Goal: Communication & Community: Answer question/provide support

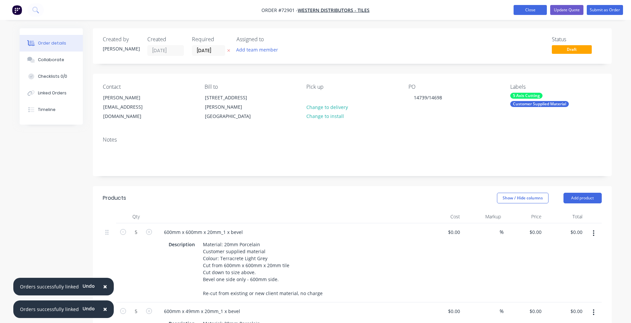
click at [542, 14] on button "Close" at bounding box center [529, 10] width 33 height 10
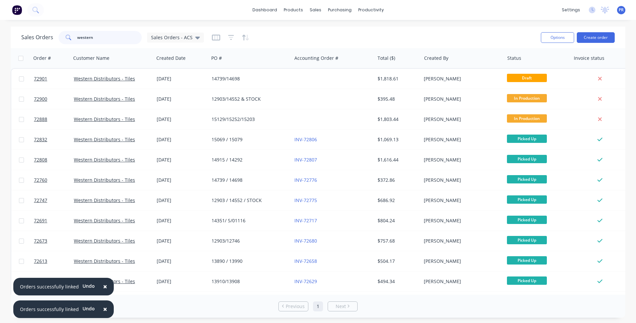
drag, startPoint x: 99, startPoint y: 41, endPoint x: 95, endPoint y: 40, distance: 4.1
click at [96, 41] on input "western" at bounding box center [109, 37] width 65 height 13
drag, startPoint x: 98, startPoint y: 38, endPoint x: 19, endPoint y: 32, distance: 78.8
click at [51, 37] on div "Sales Orders western Sales Orders - ACS" at bounding box center [112, 37] width 183 height 13
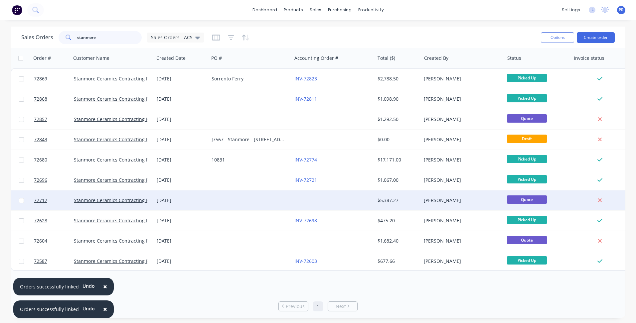
type input "stanmore"
click at [213, 199] on div at bounding box center [250, 201] width 83 height 20
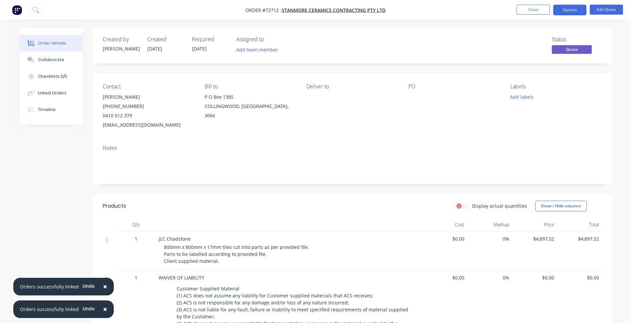
click at [190, 240] on span "JLC Chadstone" at bounding box center [175, 239] width 32 height 6
click at [604, 11] on button "Edit Quote" at bounding box center [606, 10] width 33 height 10
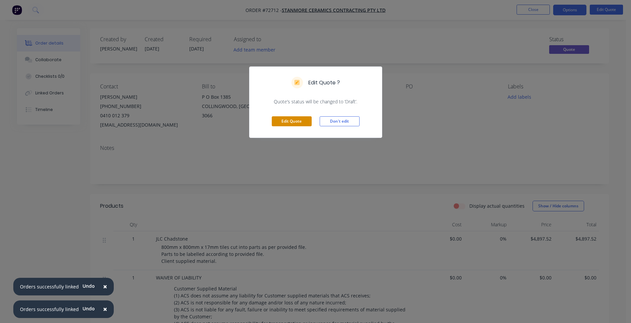
click at [291, 124] on button "Edit Quote" at bounding box center [292, 121] width 40 height 10
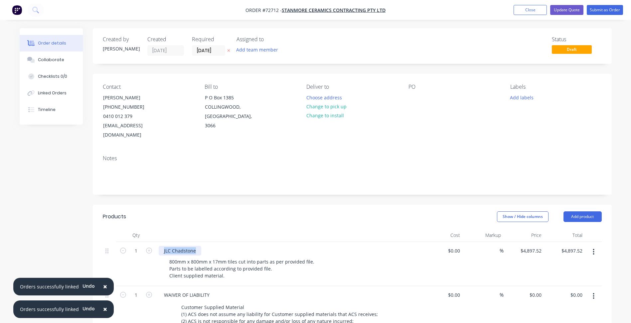
drag, startPoint x: 198, startPoint y: 243, endPoint x: 153, endPoint y: 239, distance: 44.4
click at [153, 242] on div "1 JLC Chadstone 800mm x 800mm x 17mm tiles cut into parts as per provided file.…" at bounding box center [352, 264] width 499 height 44
copy div "JLC Chadstone"
click at [210, 52] on input "[DATE]" at bounding box center [208, 51] width 33 height 10
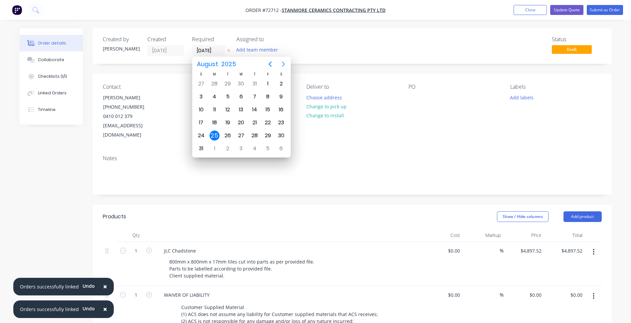
click at [282, 66] on icon "Next page" at bounding box center [283, 64] width 3 height 5
click at [240, 136] on div "1" at bounding box center [241, 136] width 10 height 10
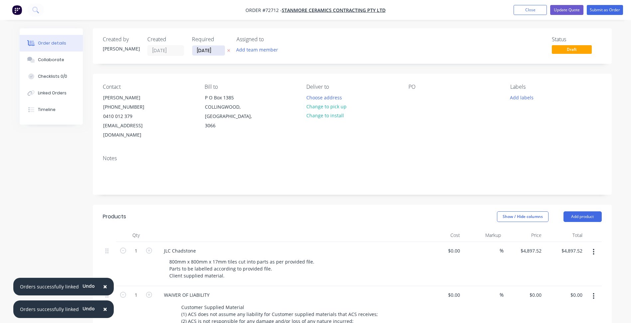
click at [215, 54] on input "[DATE]" at bounding box center [208, 51] width 33 height 10
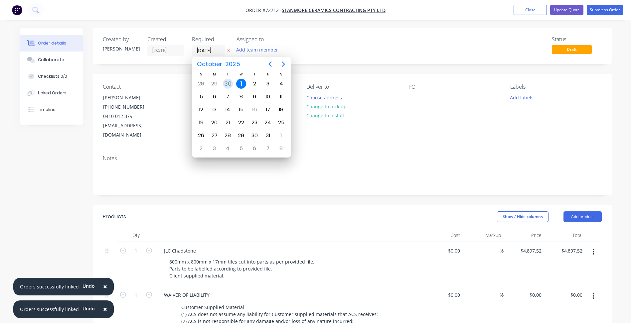
click at [230, 85] on div "30" at bounding box center [228, 84] width 10 height 10
type input "[DATE]"
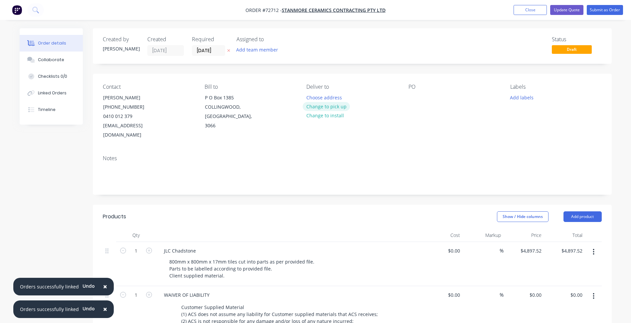
click at [333, 106] on button "Change to pick up" at bounding box center [326, 106] width 47 height 9
click at [411, 97] on div at bounding box center [413, 98] width 11 height 10
paste div
click at [531, 97] on button "Add labels" at bounding box center [521, 97] width 31 height 9
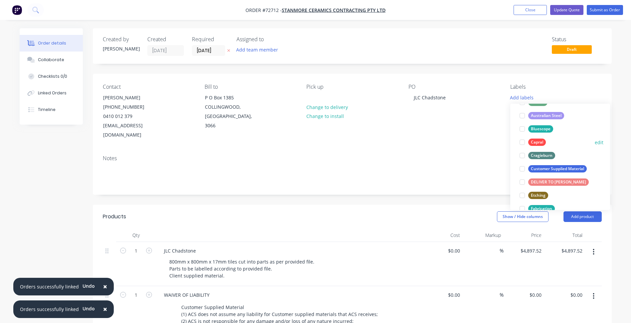
scroll to position [133, 0]
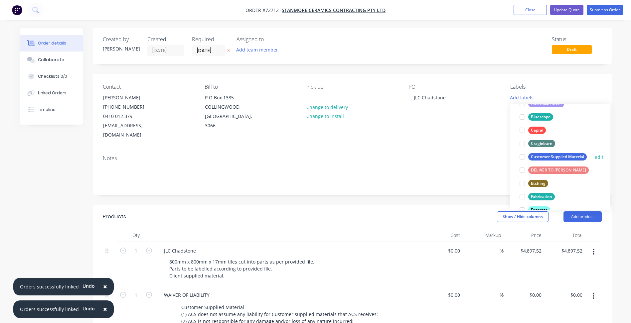
click at [523, 158] on div at bounding box center [521, 156] width 13 height 13
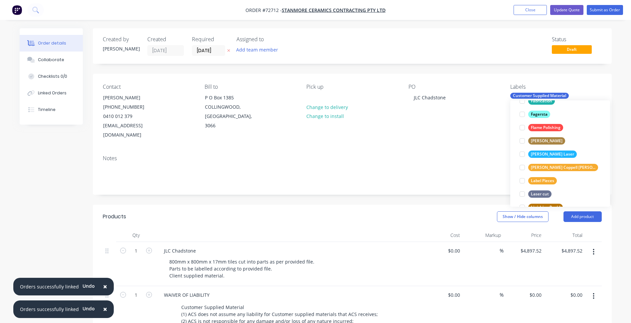
scroll to position [233, 0]
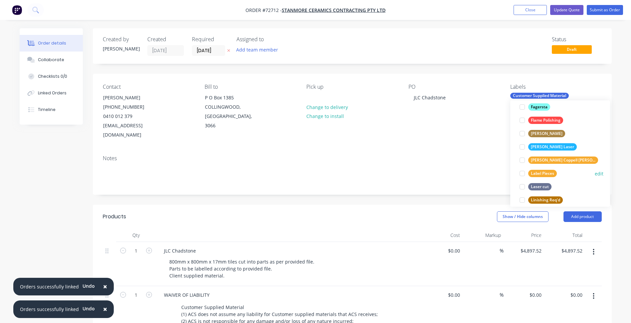
click at [521, 174] on div at bounding box center [521, 173] width 13 height 13
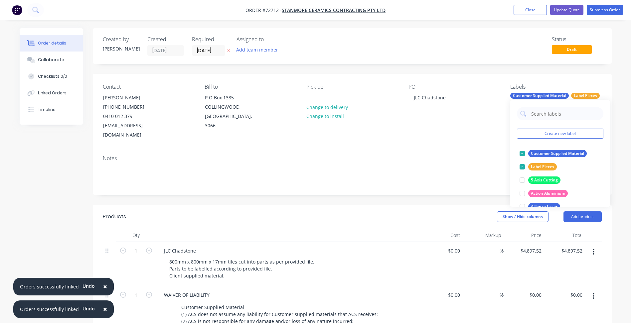
click at [380, 211] on div "Show / Hide columns Add product" at bounding box center [404, 216] width 393 height 11
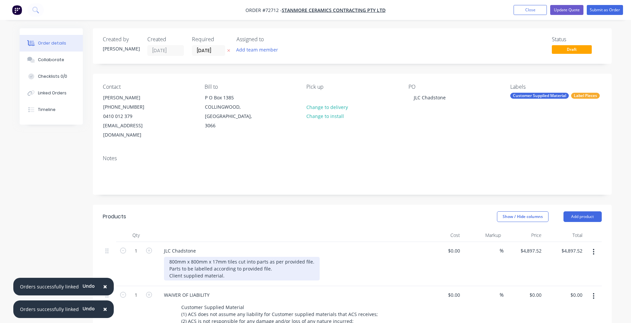
click at [271, 257] on div "800mm x 800mm x 17mm tiles cut into parts as per provided file. Parts to be lab…" at bounding box center [242, 269] width 156 height 24
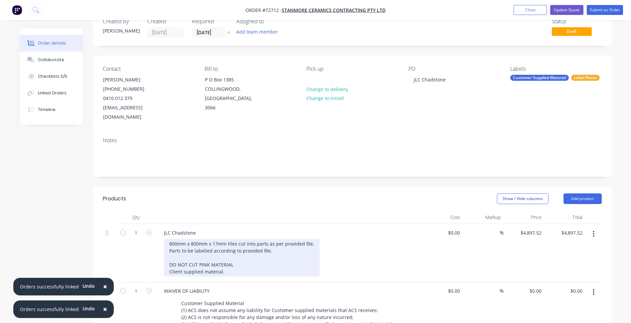
scroll to position [67, 0]
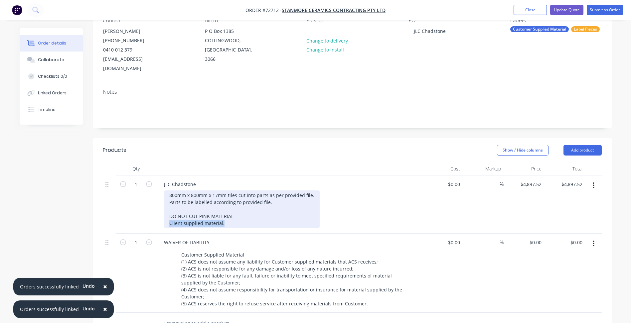
drag, startPoint x: 235, startPoint y: 224, endPoint x: 169, endPoint y: 220, distance: 67.0
click at [169, 220] on div "800mm x 800mm x 17mm tiles cut into parts as per provided file. Parts to be lab…" at bounding box center [242, 210] width 156 height 38
copy div "Client supplied material."
click at [169, 191] on div "800mm x 800mm x 17mm tiles cut into parts as per provided file. Parts to be lab…" at bounding box center [242, 210] width 156 height 38
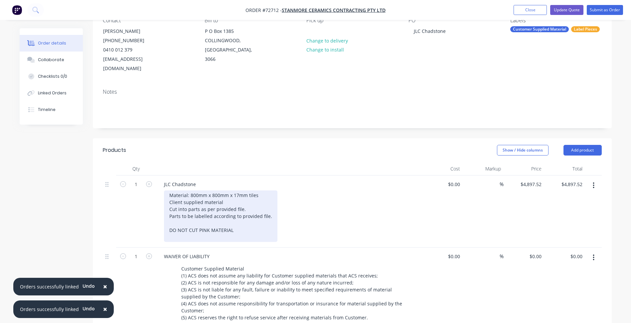
click at [235, 230] on div "Material: 800mm x 800mm x 17mm tiles Client supplied material Cut into parts as…" at bounding box center [220, 217] width 113 height 52
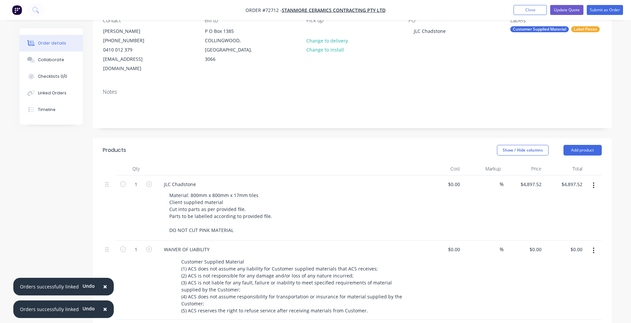
click at [246, 227] on div "JLC Chadstone Material: 800mm x 800mm x 17mm tiles Client supplied material Cut…" at bounding box center [289, 208] width 266 height 65
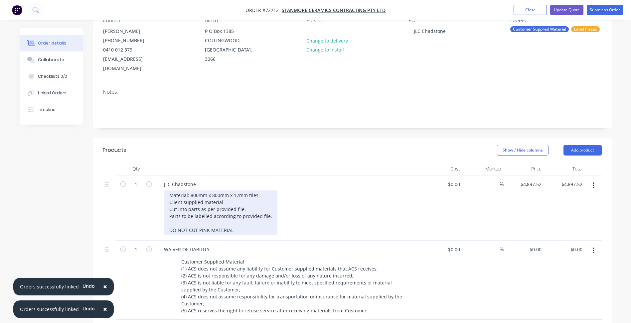
click at [236, 220] on div "Material: 800mm x 800mm x 17mm tiles Client supplied material Cut into parts as…" at bounding box center [220, 213] width 113 height 45
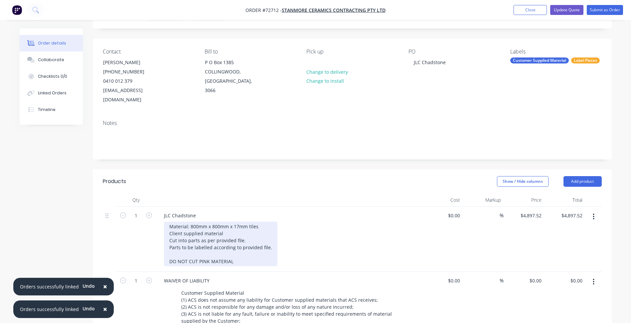
scroll to position [33, 0]
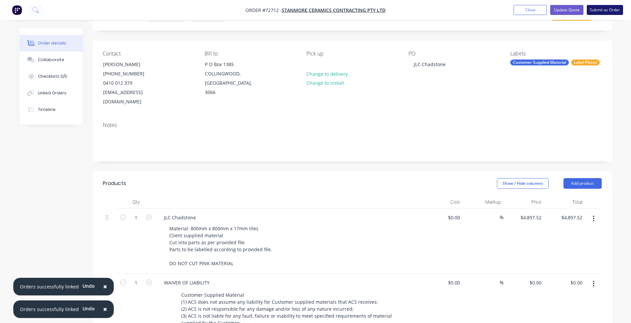
click at [596, 12] on button "Submit as Order" at bounding box center [605, 10] width 36 height 10
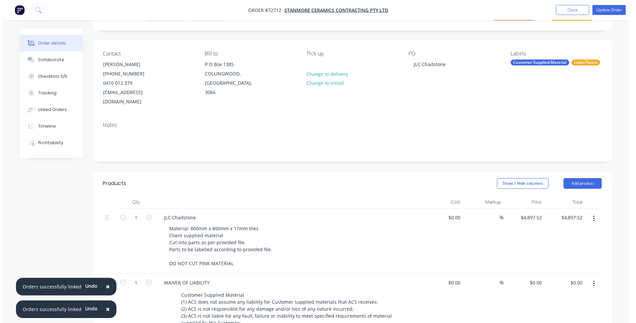
scroll to position [0, 0]
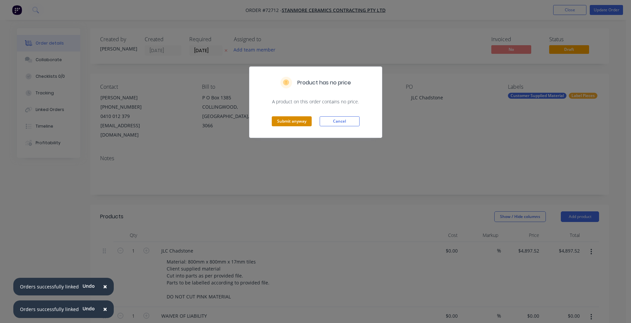
click at [279, 123] on button "Submit anyway" at bounding box center [292, 121] width 40 height 10
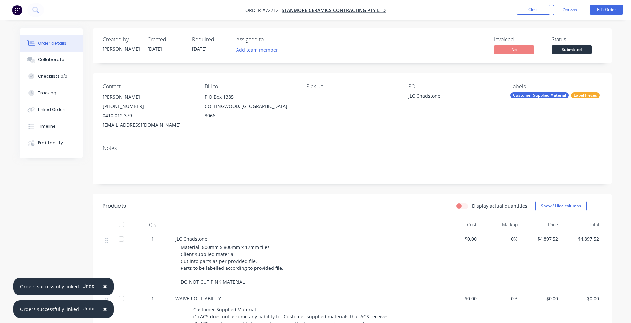
click at [569, 42] on div "Status" at bounding box center [577, 39] width 50 height 6
click at [569, 53] on span "Submitted" at bounding box center [572, 49] width 40 height 8
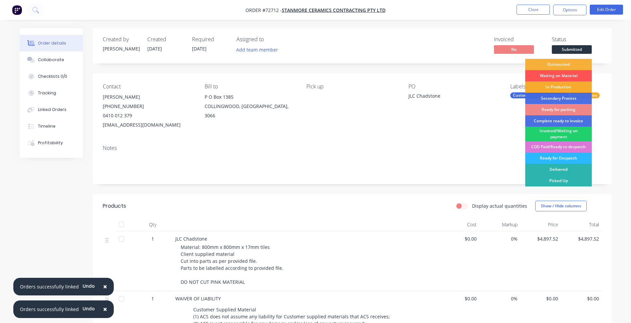
click at [566, 90] on div "In Production" at bounding box center [558, 86] width 67 height 11
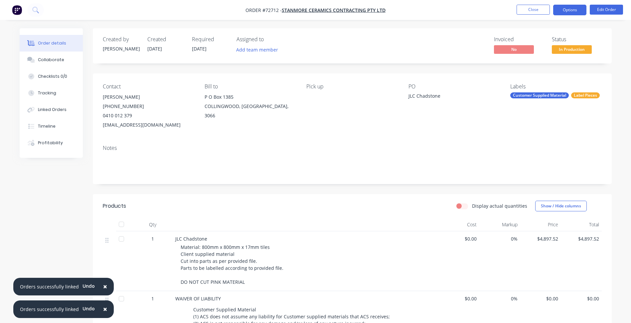
click at [575, 13] on button "Options" at bounding box center [569, 10] width 33 height 11
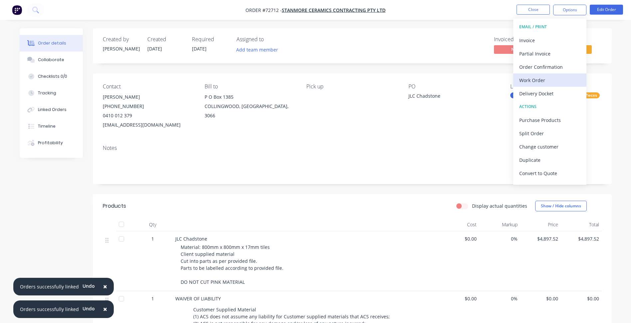
click at [533, 82] on div "Work Order" at bounding box center [549, 80] width 61 height 10
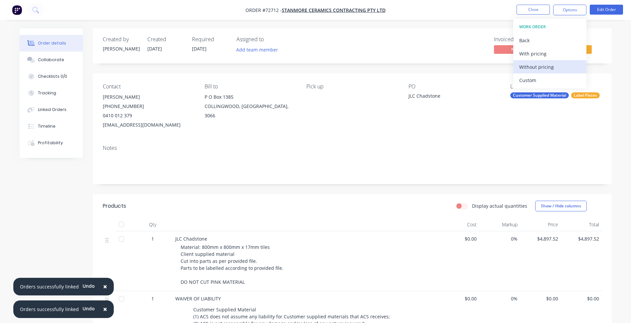
click at [524, 69] on div "Without pricing" at bounding box center [549, 67] width 61 height 10
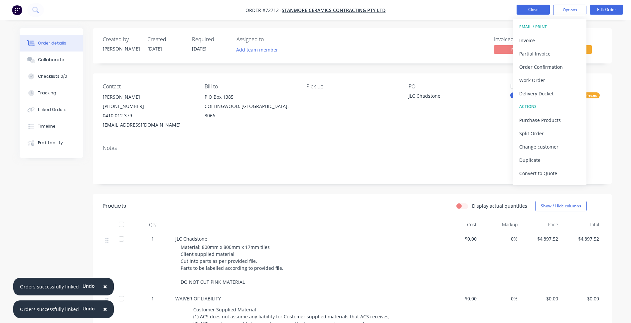
click at [537, 7] on button "Close" at bounding box center [532, 10] width 33 height 10
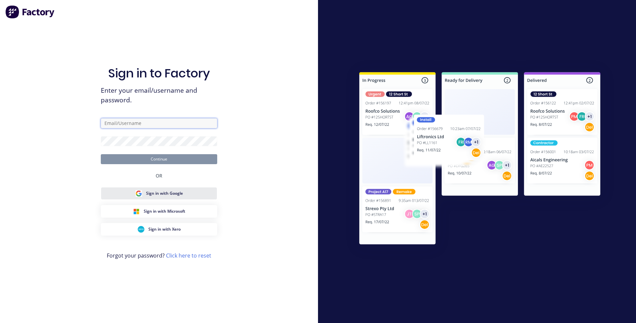
type input "[PERSON_NAME][EMAIL_ADDRESS][DOMAIN_NAME][PERSON_NAME]"
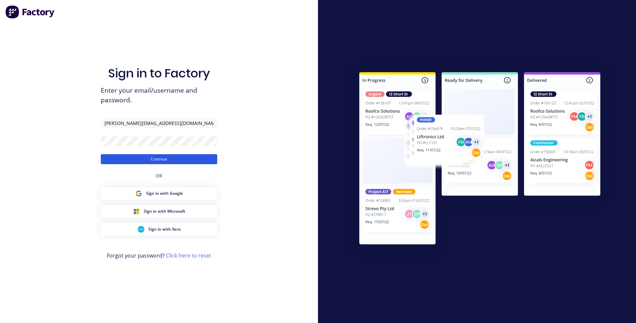
click at [163, 158] on button "Continue" at bounding box center [159, 159] width 116 height 10
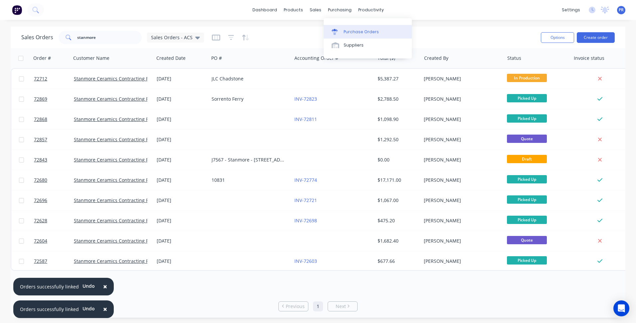
click at [345, 31] on div "Purchase Orders" at bounding box center [360, 32] width 35 height 6
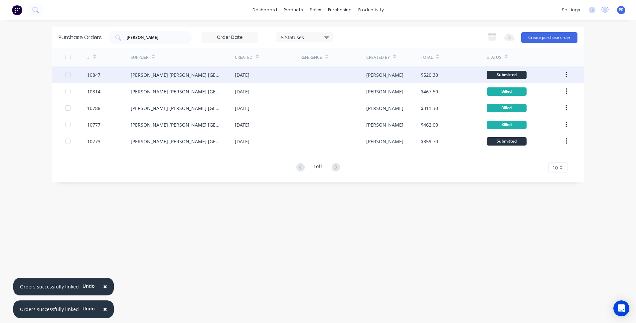
click at [186, 75] on div "[PERSON_NAME] [PERSON_NAME] [GEOGRAPHIC_DATA]" at bounding box center [176, 74] width 91 height 7
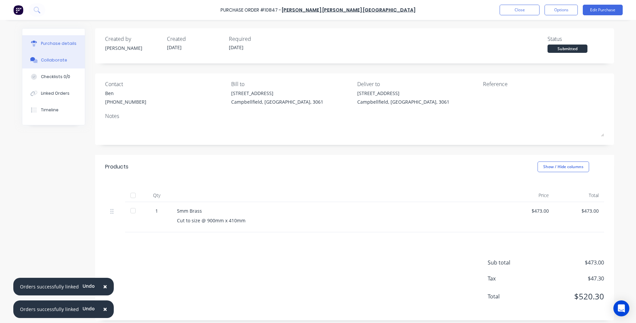
click at [64, 57] on button "Collaborate" at bounding box center [53, 60] width 63 height 17
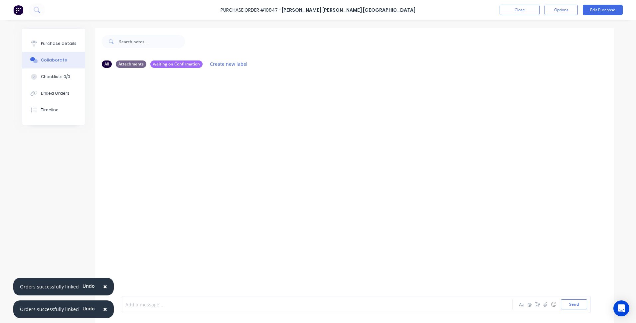
click at [144, 306] on div at bounding box center [299, 304] width 346 height 7
click at [574, 305] on button "Send" at bounding box center [574, 305] width 26 height 10
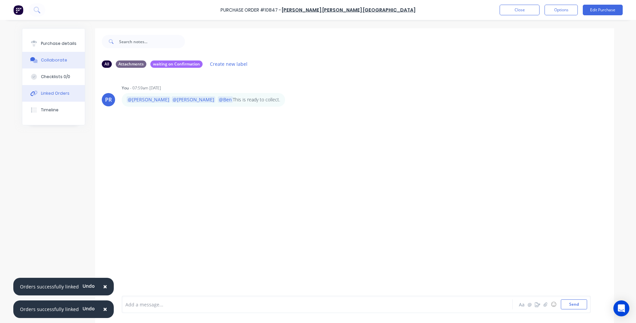
click at [47, 89] on button "Linked Orders" at bounding box center [53, 93] width 63 height 17
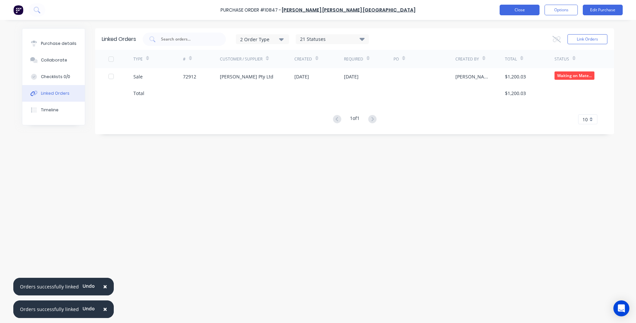
click at [523, 12] on button "Close" at bounding box center [519, 10] width 40 height 11
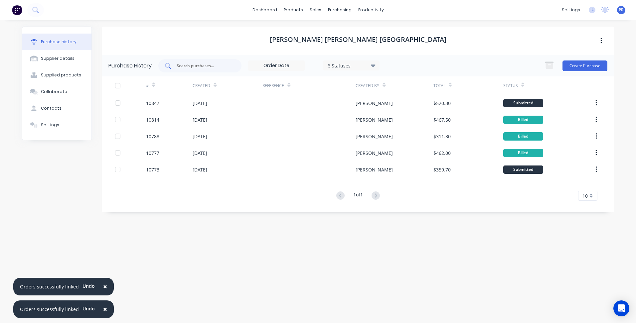
click at [208, 67] on div at bounding box center [199, 65] width 83 height 13
click at [352, 32] on div "Purchase Orders" at bounding box center [360, 32] width 35 height 6
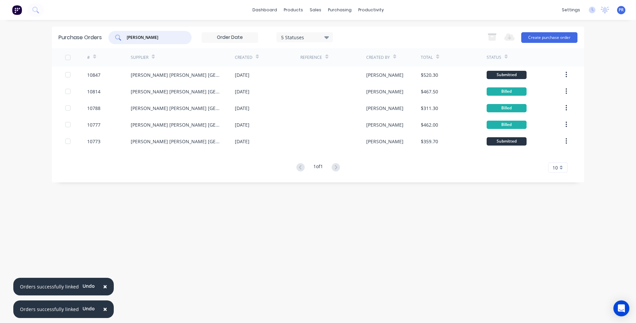
click at [157, 37] on input "[PERSON_NAME]" at bounding box center [153, 37] width 55 height 7
click at [153, 37] on input "[PERSON_NAME]" at bounding box center [153, 37] width 55 height 7
drag, startPoint x: 147, startPoint y: 37, endPoint x: 97, endPoint y: 36, distance: 49.9
click at [110, 34] on div "[PERSON_NAME] 5 Statuses 5 Statuses" at bounding box center [220, 37] width 224 height 13
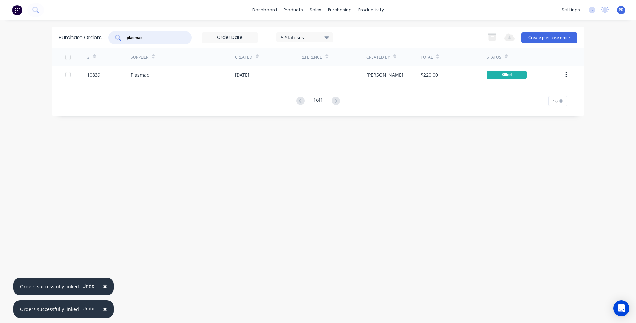
type input "plasmac"
